Goal: Task Accomplishment & Management: Complete application form

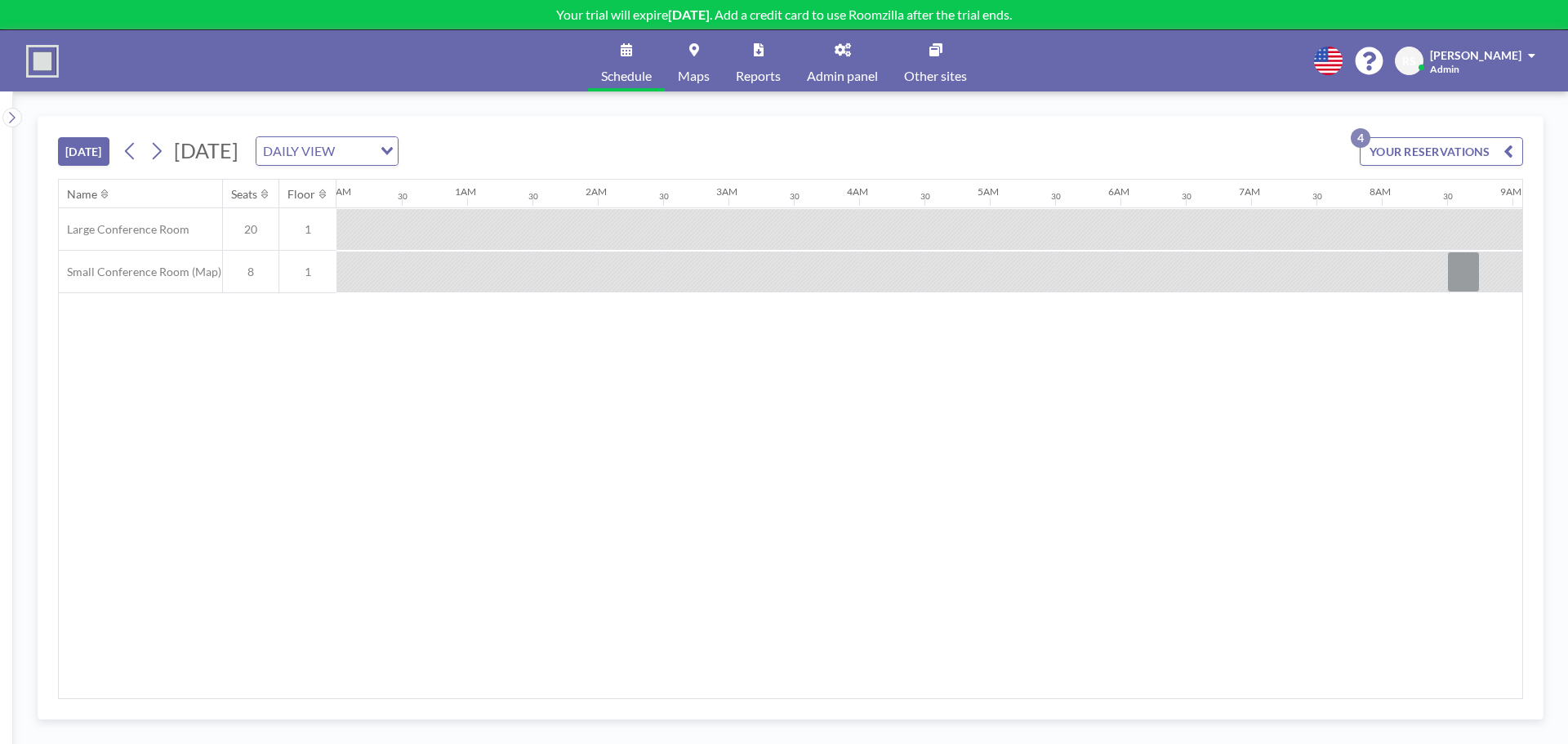
scroll to position [0, 1111]
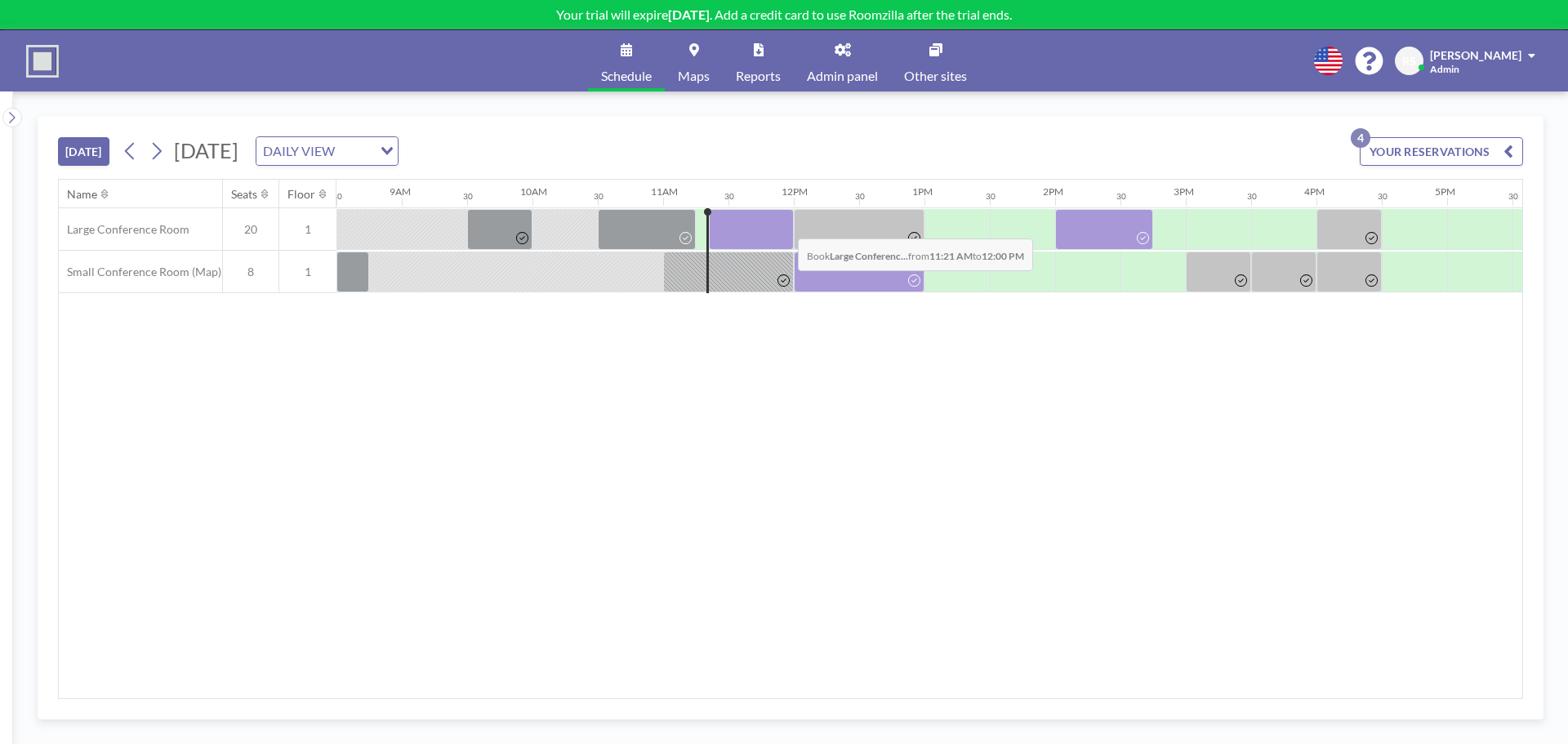
drag, startPoint x: 718, startPoint y: 229, endPoint x: 784, endPoint y: 226, distance: 66.1
click at [784, 226] on div at bounding box center [751, 229] width 85 height 41
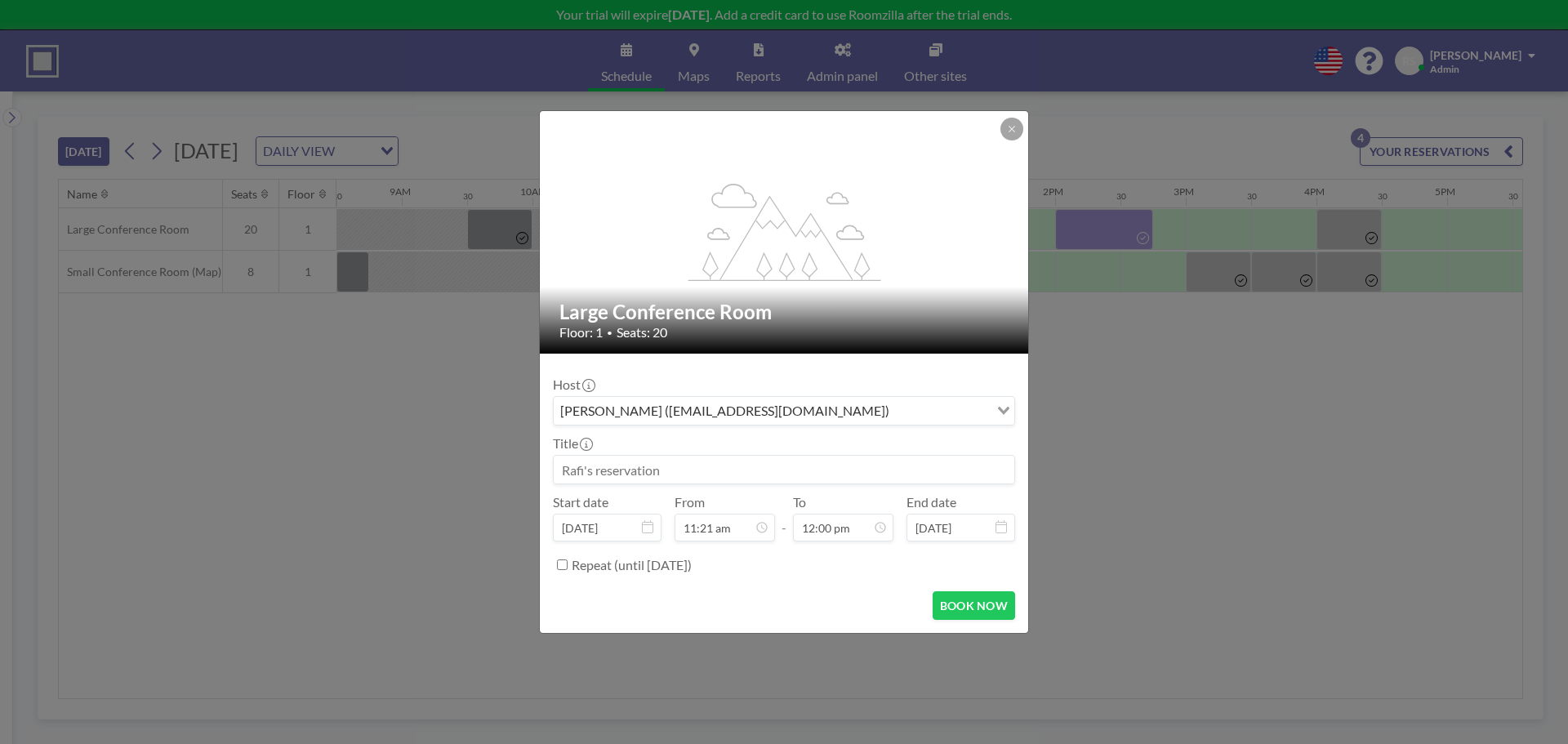
click at [692, 465] on input at bounding box center [784, 469] width 460 height 28
click at [1012, 138] on button at bounding box center [1011, 129] width 23 height 23
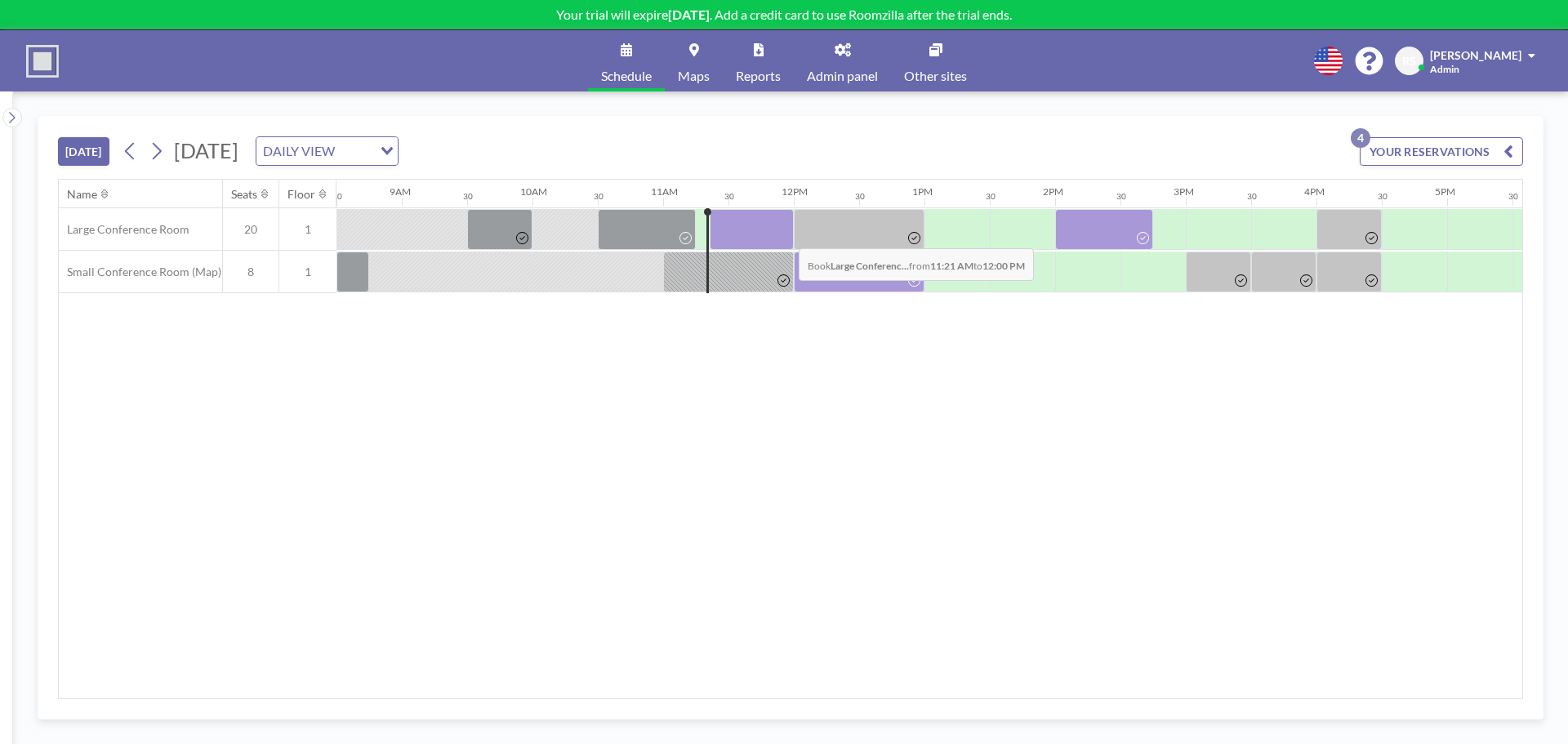
drag, startPoint x: 718, startPoint y: 228, endPoint x: 786, endPoint y: 236, distance: 68.5
click at [786, 236] on div at bounding box center [752, 229] width 84 height 41
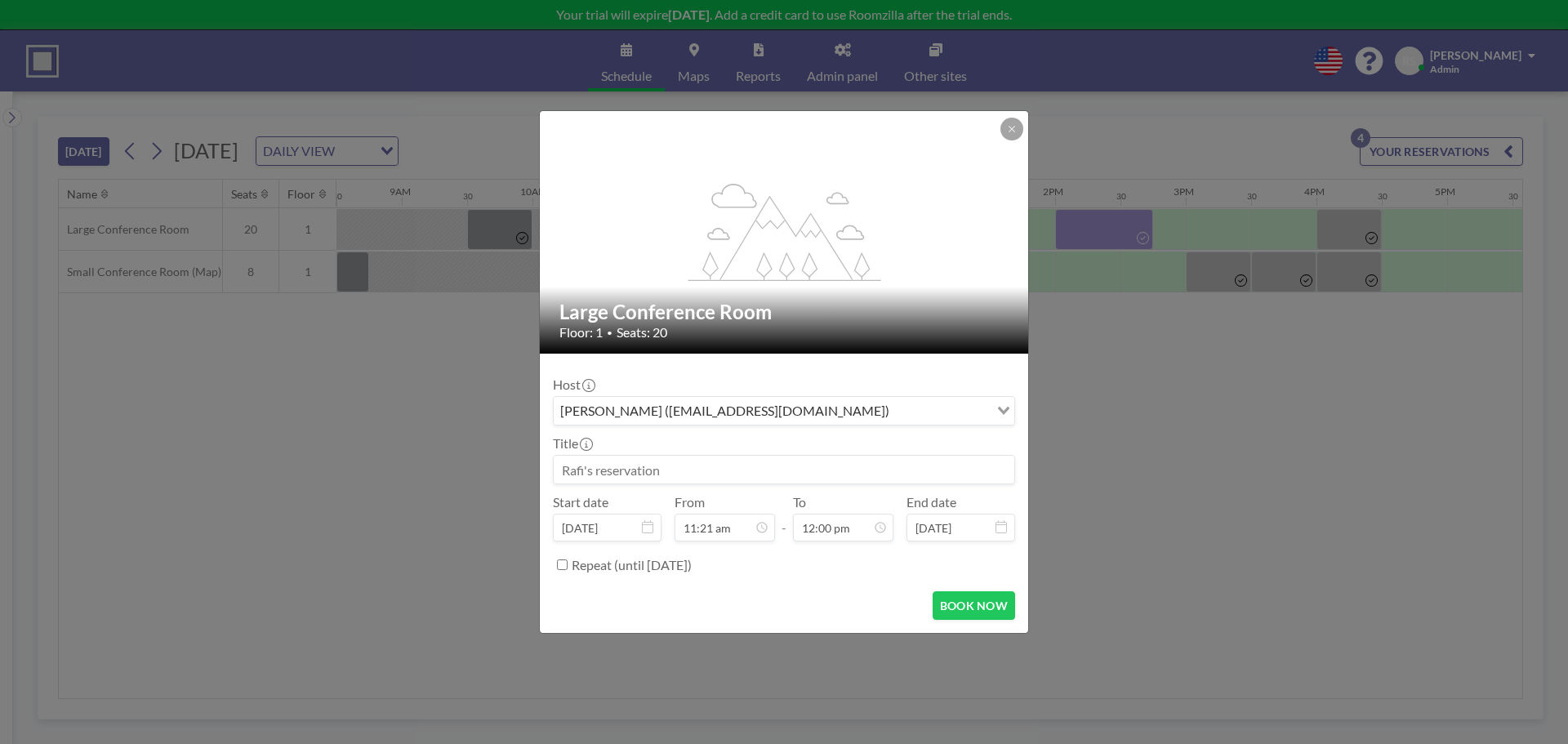
click at [669, 487] on div "Host [PERSON_NAME] ([EMAIL_ADDRESS][DOMAIN_NAME]) Loading... Title Start date […" at bounding box center [784, 471] width 462 height 211
click at [672, 478] on input at bounding box center [784, 469] width 460 height 28
type input "SOD integrations"
click at [943, 604] on button "BOOK NOW" at bounding box center [974, 605] width 82 height 29
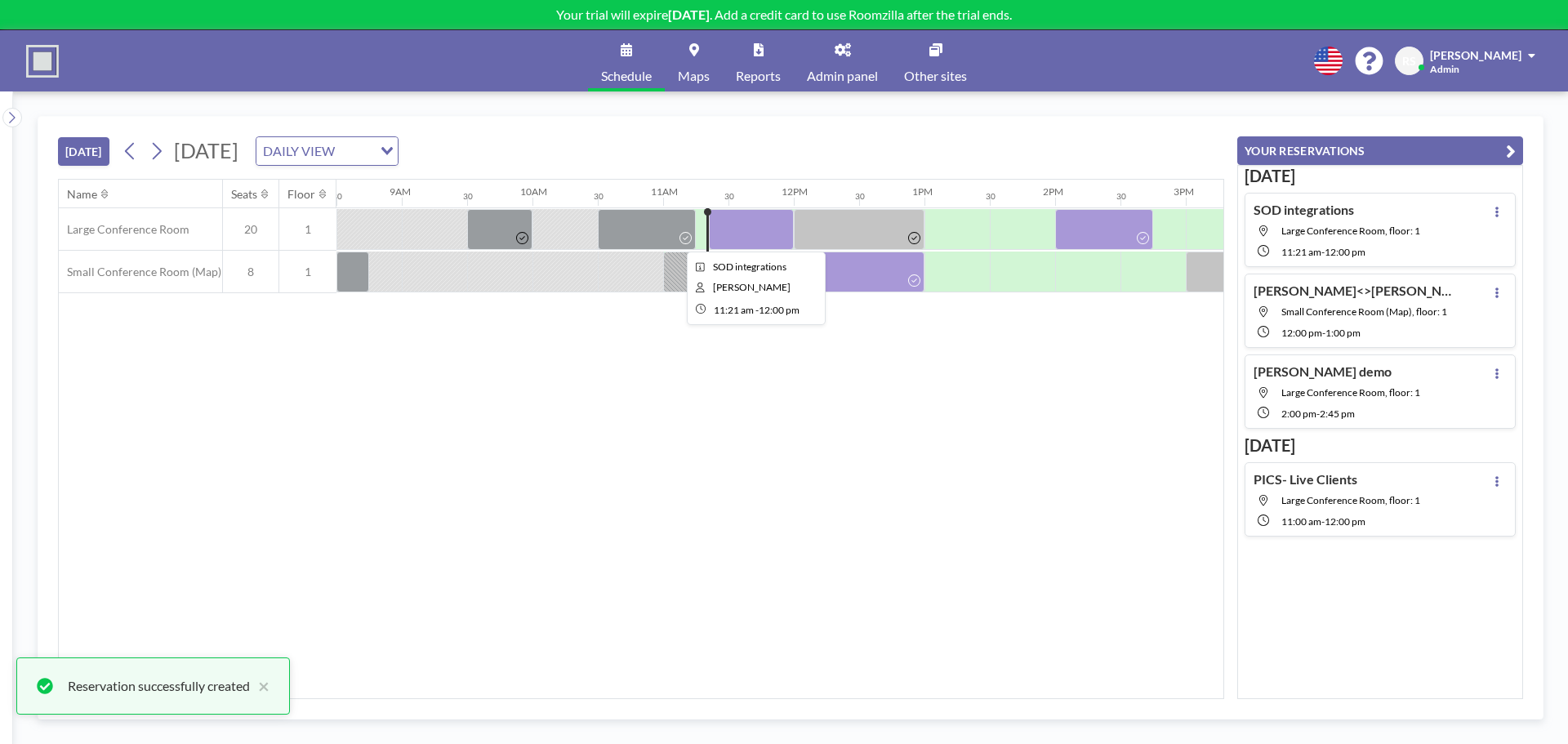
drag, startPoint x: 755, startPoint y: 225, endPoint x: 724, endPoint y: 237, distance: 33.2
click at [724, 237] on div at bounding box center [751, 229] width 85 height 41
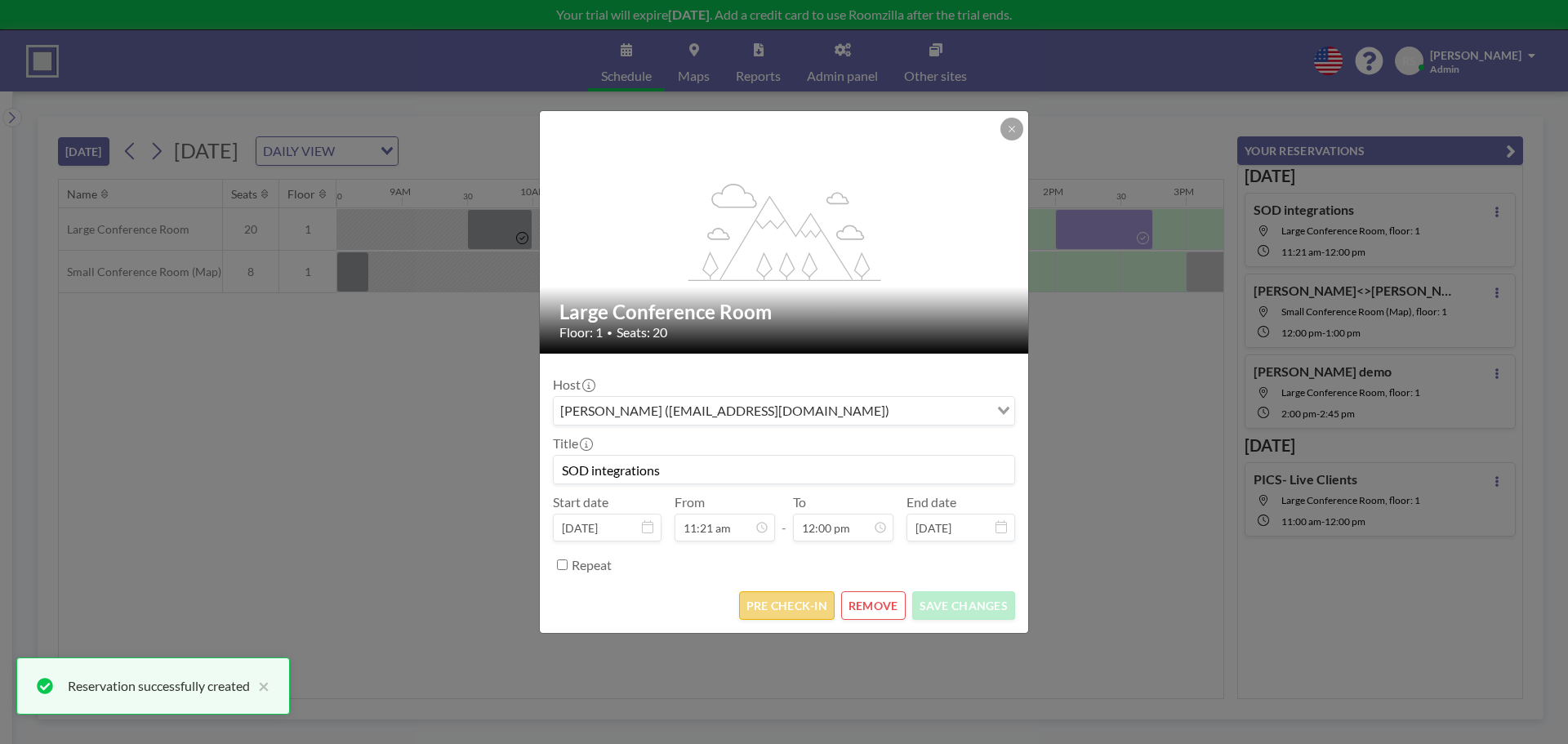
click at [806, 619] on button "PRE CHECK-IN" at bounding box center [786, 605] width 96 height 29
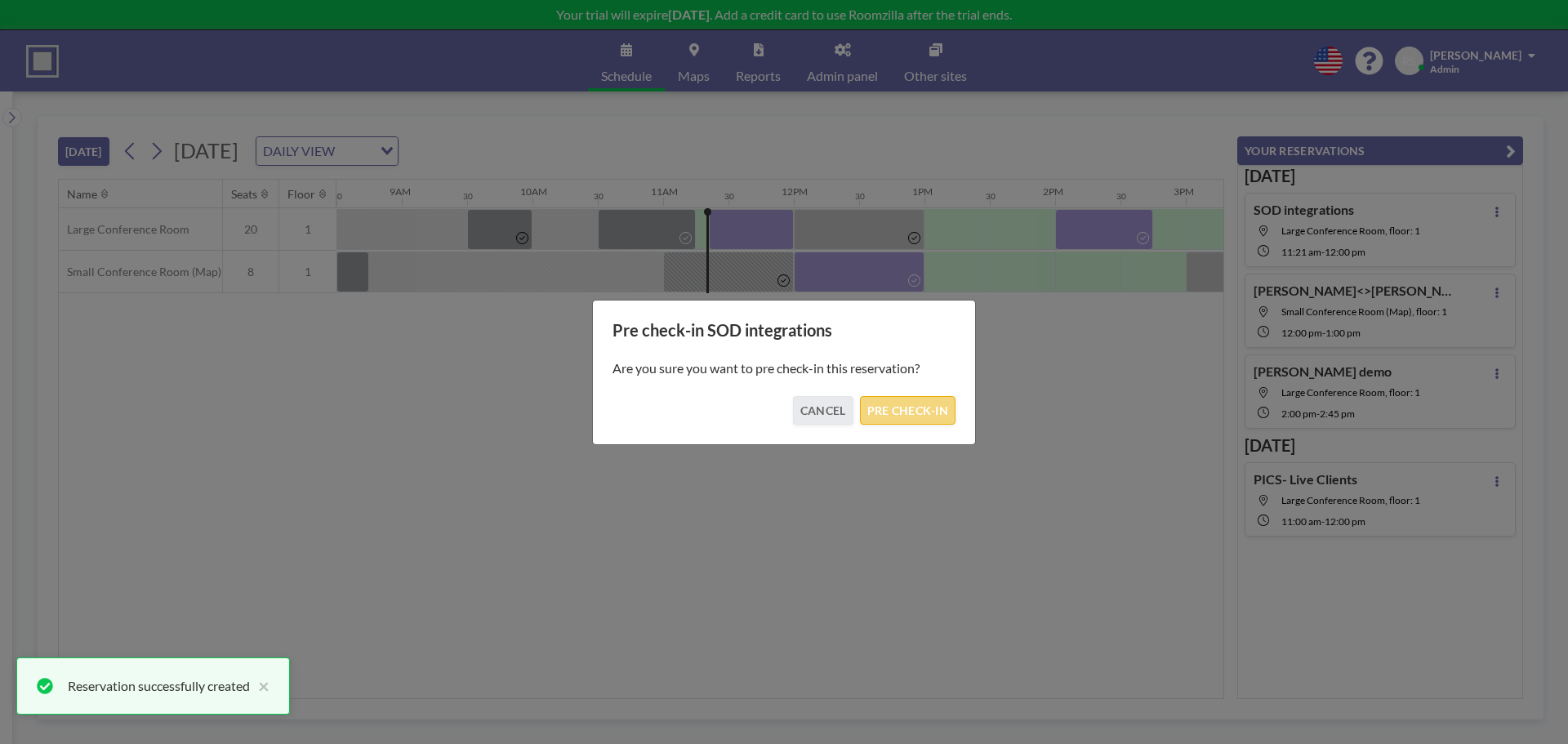
click at [901, 406] on button "PRE CHECK-IN" at bounding box center [908, 410] width 96 height 29
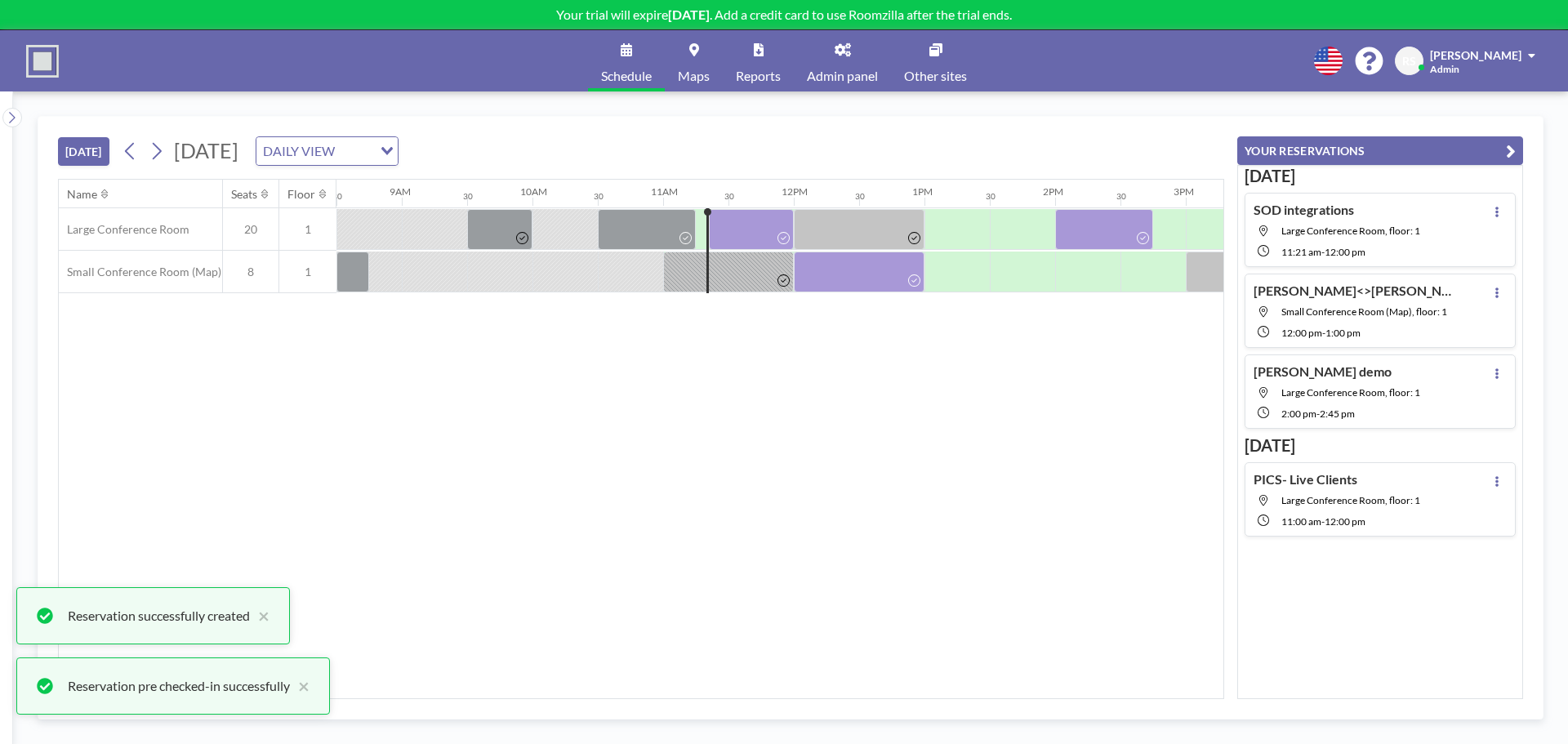
click at [912, 453] on div "Name Seats Floor 12AM 30 1AM 30 2AM 30 3AM 30 4AM 30 5AM 30 6AM 30 7AM 30 8AM 3…" at bounding box center [640, 439] width 1164 height 518
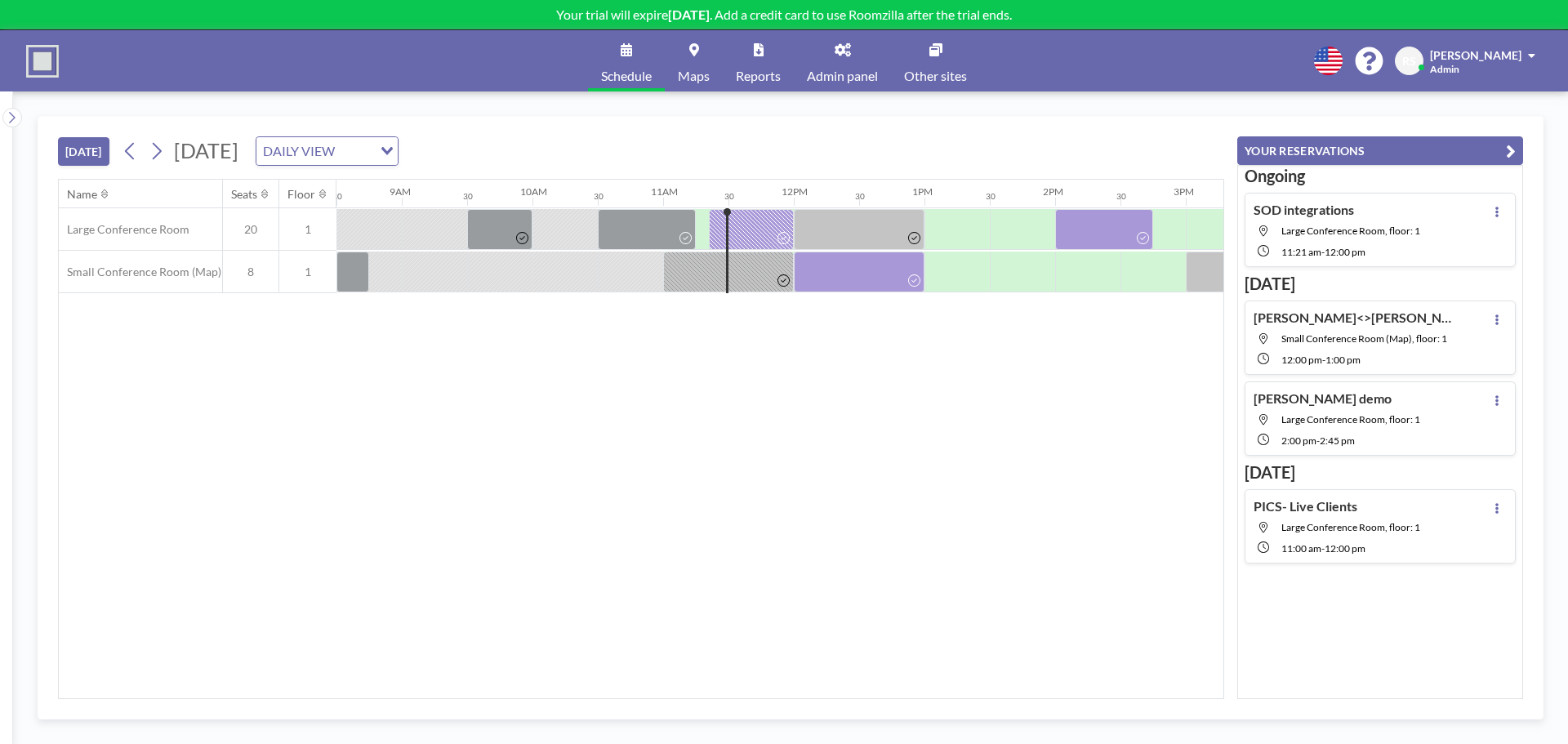
click at [696, 608] on div "Name Seats Floor 12AM 30 1AM 30 2AM 30 3AM 30 4AM 30 5AM 30 6AM 30 7AM 30 8AM 3…" at bounding box center [640, 439] width 1164 height 518
